Goal: Information Seeking & Learning: Learn about a topic

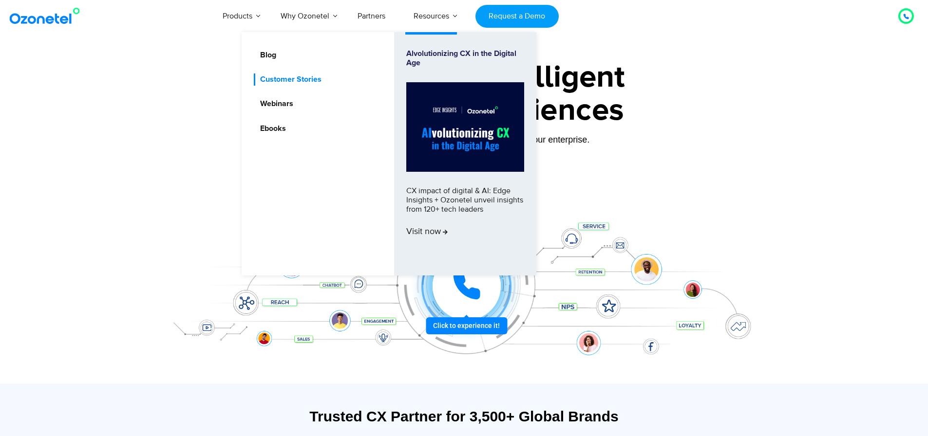
click at [290, 78] on link "Customer Stories" at bounding box center [288, 80] width 69 height 12
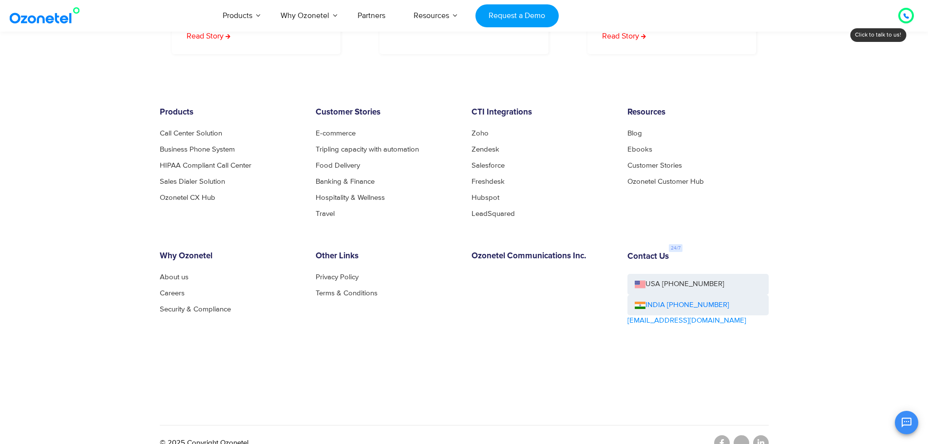
scroll to position [698, 0]
